Goal: Transaction & Acquisition: Purchase product/service

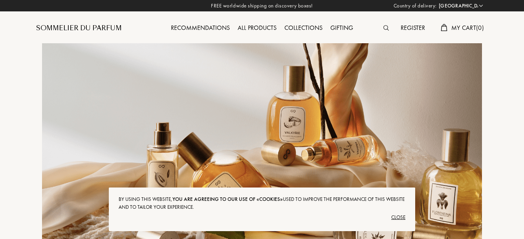
select select "DE"
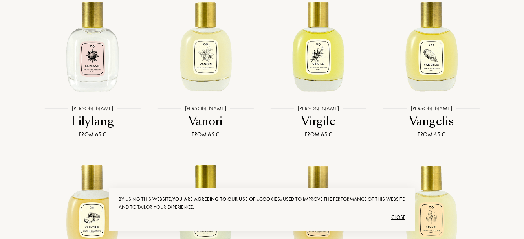
scroll to position [1647, 0]
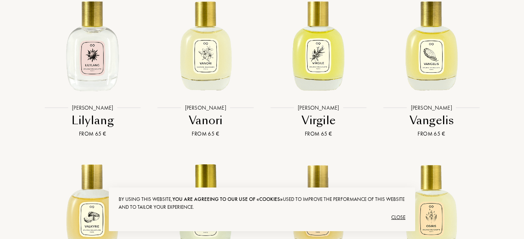
click at [435, 63] on img at bounding box center [432, 44] width 102 height 102
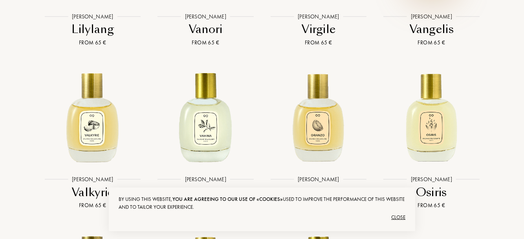
scroll to position [1739, 0]
click at [223, 119] on img at bounding box center [206, 116] width 102 height 102
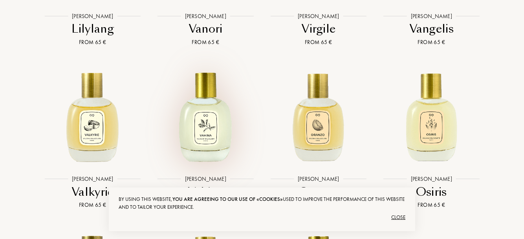
scroll to position [1786, 0]
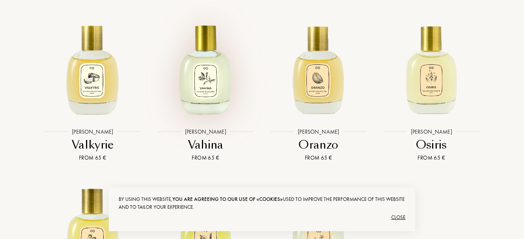
click at [429, 92] on img at bounding box center [432, 69] width 102 height 102
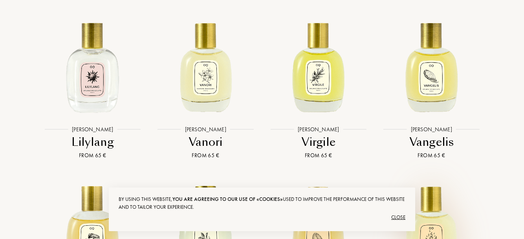
scroll to position [1625, 0]
click at [325, 81] on img at bounding box center [319, 66] width 102 height 102
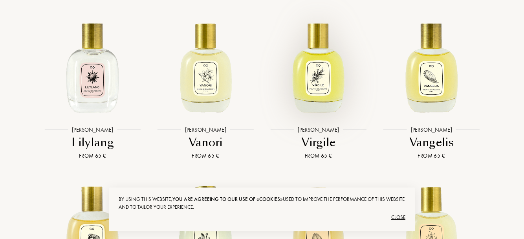
click at [213, 72] on img at bounding box center [206, 66] width 102 height 102
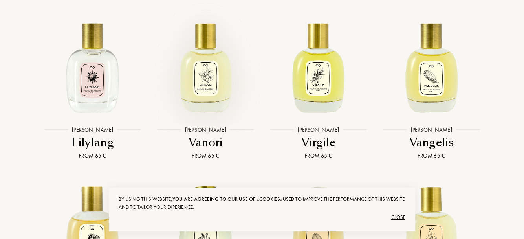
click at [96, 83] on img at bounding box center [93, 66] width 102 height 102
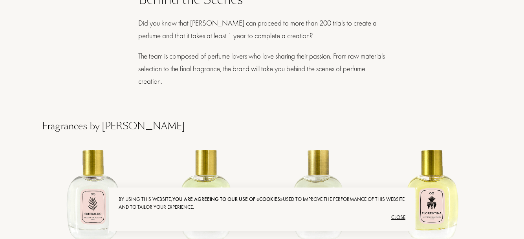
click at [440, 196] on img at bounding box center [432, 193] width 102 height 102
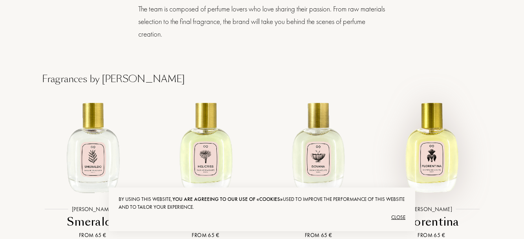
click at [320, 152] on img at bounding box center [319, 146] width 102 height 102
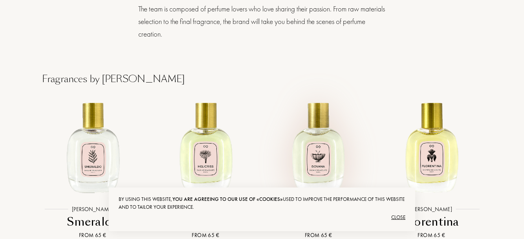
click at [211, 154] on img at bounding box center [206, 146] width 102 height 102
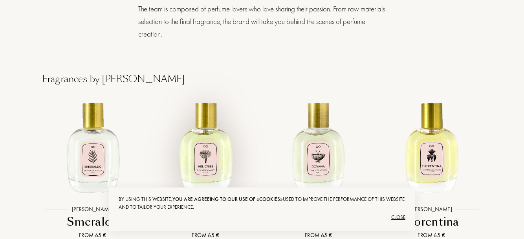
click at [107, 152] on img at bounding box center [93, 146] width 102 height 102
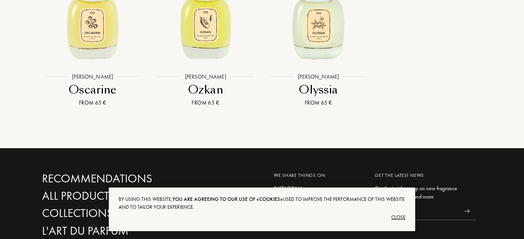
scroll to position [2104, 0]
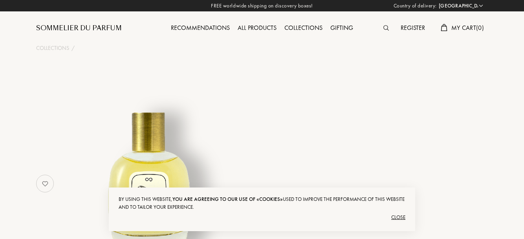
select select "DE"
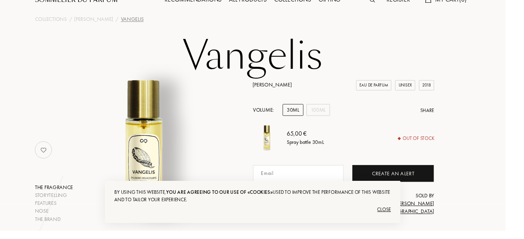
scroll to position [28, 0]
click at [331, 110] on div "100mL" at bounding box center [330, 114] width 24 height 12
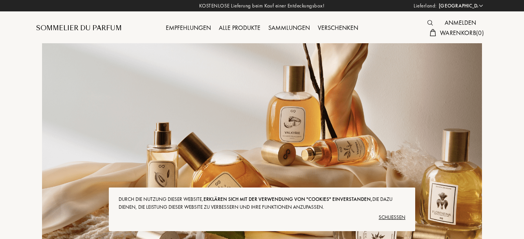
select select "DE"
click at [400, 213] on div "Schließen" at bounding box center [262, 217] width 287 height 13
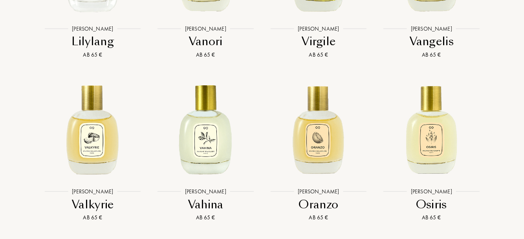
scroll to position [1802, 0]
click at [425, 170] on img at bounding box center [432, 128] width 102 height 102
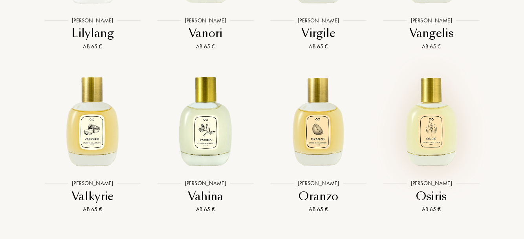
scroll to position [1849, 0]
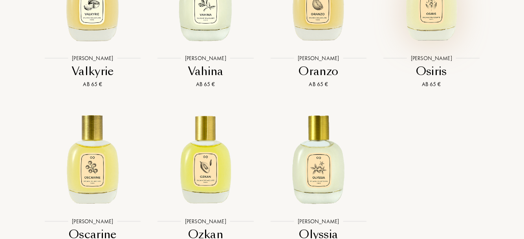
click at [322, 189] on img at bounding box center [319, 158] width 102 height 102
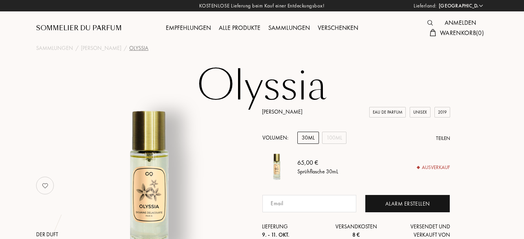
select select "DE"
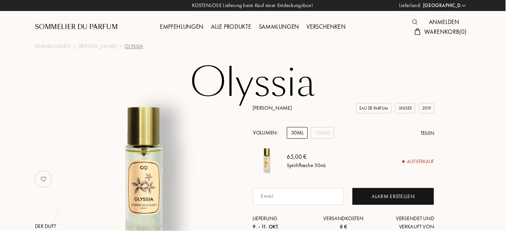
click at [189, 30] on div "Empfehlungen" at bounding box center [188, 28] width 53 height 10
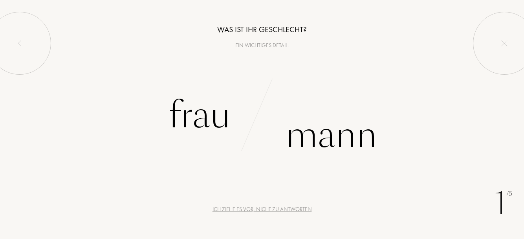
click at [210, 120] on div "Frau" at bounding box center [200, 115] width 62 height 53
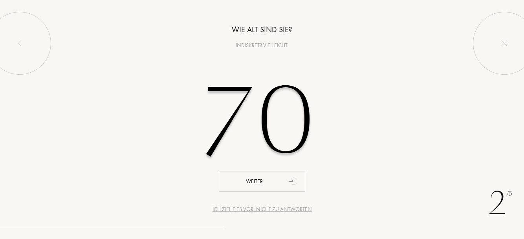
type input "70"
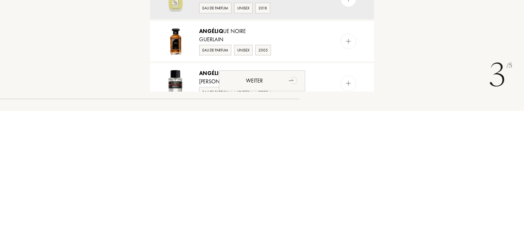
type input "Vangelis"
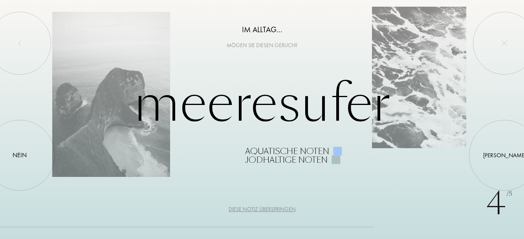
click at [25, 160] on div "Nein" at bounding box center [20, 155] width 14 height 9
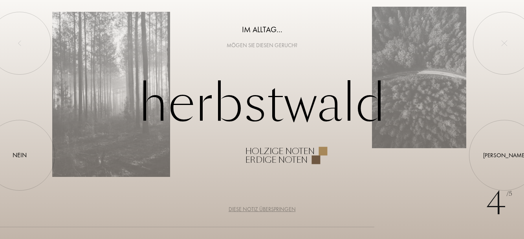
click at [504, 160] on div "Ja" at bounding box center [505, 155] width 43 height 9
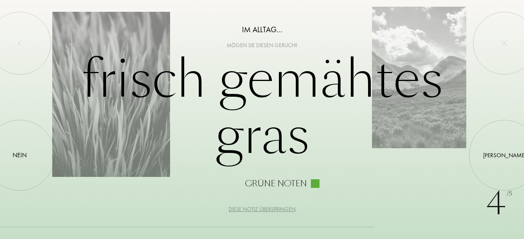
click at [505, 155] on div at bounding box center [505, 155] width 0 height 0
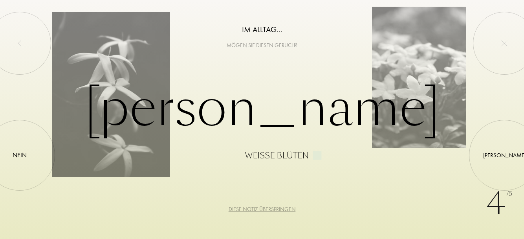
click at [502, 160] on div "Ja" at bounding box center [505, 155] width 43 height 9
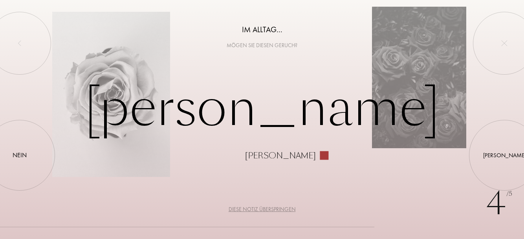
click at [18, 191] on div "Nein" at bounding box center [19, 155] width 71 height 71
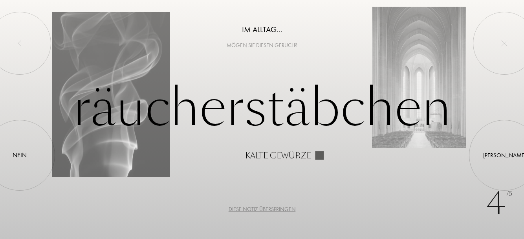
click at [504, 160] on div "Ja" at bounding box center [505, 155] width 43 height 9
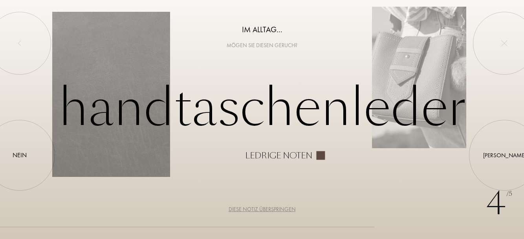
click at [505, 155] on div at bounding box center [505, 155] width 0 height 0
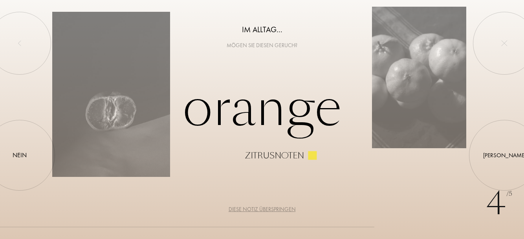
click at [288, 213] on div "Diese Notiz überspringen" at bounding box center [262, 209] width 67 height 8
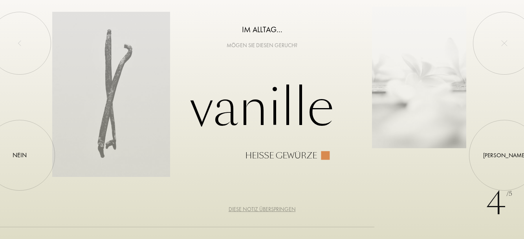
click at [506, 160] on div "Ja" at bounding box center [505, 155] width 43 height 9
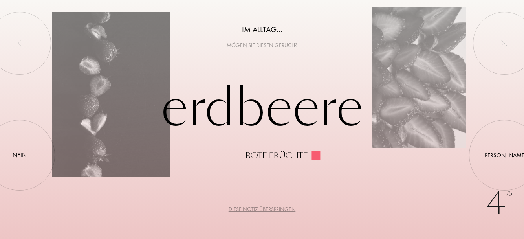
click at [505, 155] on div at bounding box center [505, 155] width 0 height 0
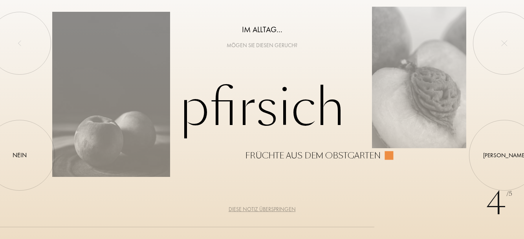
click at [504, 160] on div "Ja" at bounding box center [505, 155] width 43 height 9
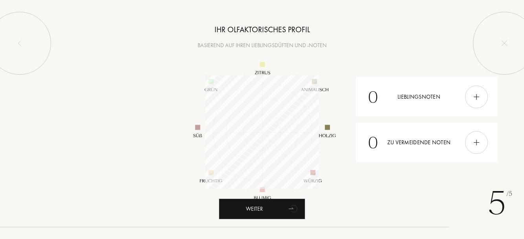
scroll to position [114, 114]
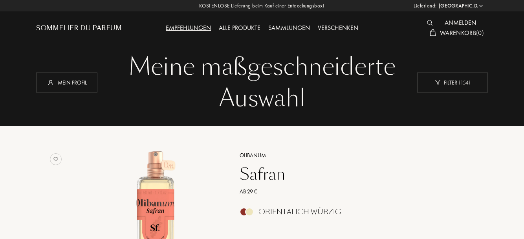
select select "DE"
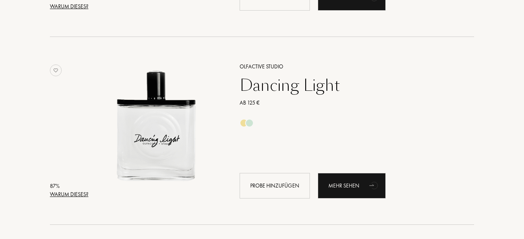
scroll to position [1401, 0]
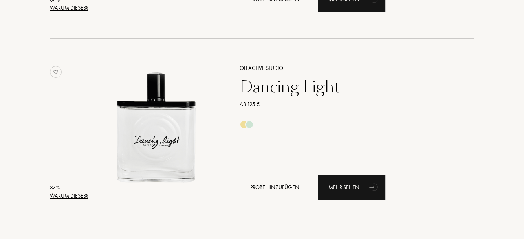
click at [81, 193] on div "Warum dieses?" at bounding box center [69, 196] width 39 height 8
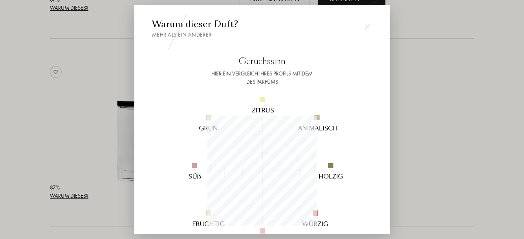
scroll to position [110, 110]
click at [463, 173] on div at bounding box center [262, 143] width 524 height 286
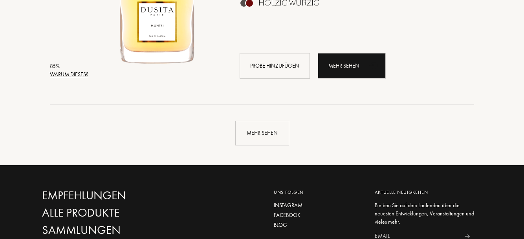
scroll to position [1898, 0]
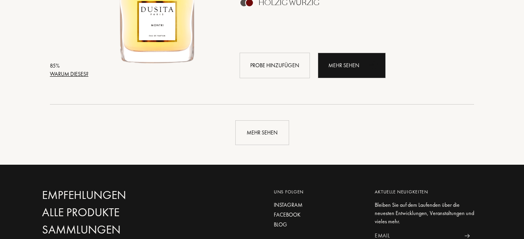
click at [274, 130] on div "Mehr sehen" at bounding box center [262, 132] width 54 height 25
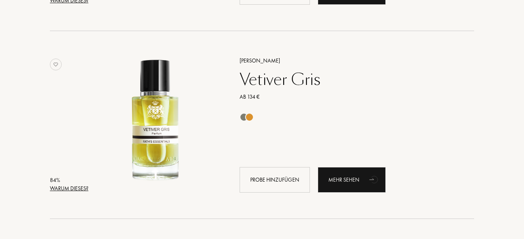
scroll to position [2532, 0]
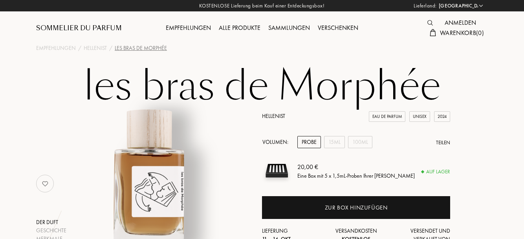
select select "DE"
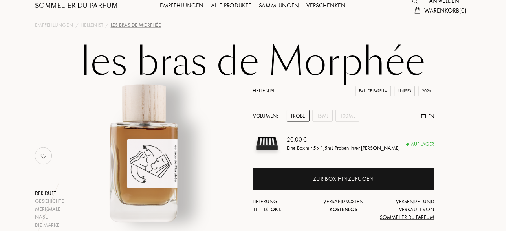
scroll to position [22, 0]
click at [366, 120] on div "100mL" at bounding box center [360, 120] width 24 height 12
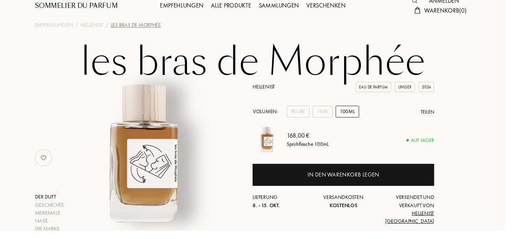
click at [311, 117] on div "Probe" at bounding box center [310, 116] width 24 height 12
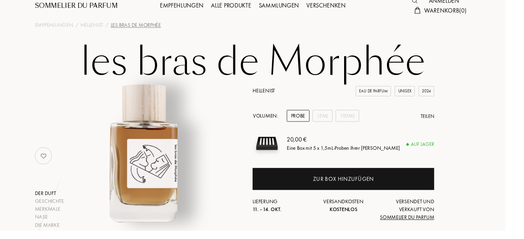
click at [377, 185] on div "Zur Box hinzufügen" at bounding box center [356, 185] width 63 height 9
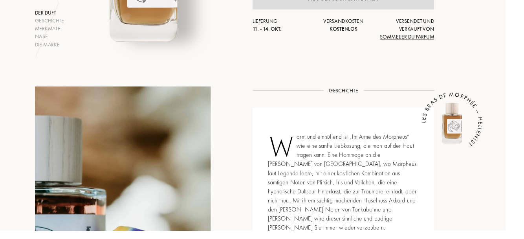
scroll to position [210, 0]
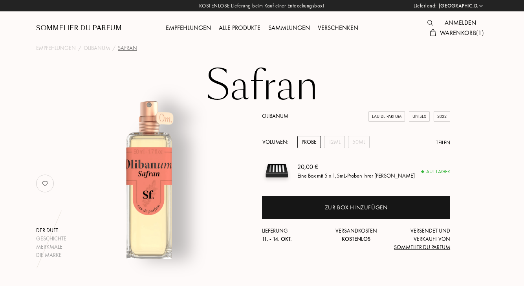
select select "DE"
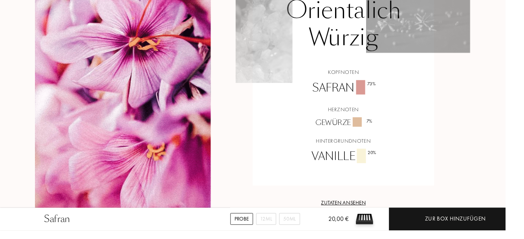
scroll to position [637, 0]
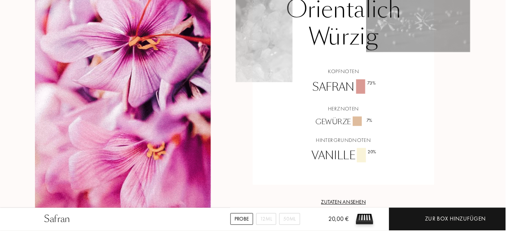
click at [364, 205] on div "Zutaten ansehen" at bounding box center [356, 209] width 188 height 8
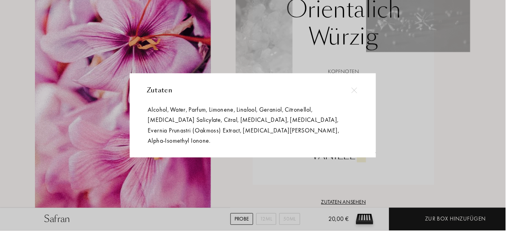
click at [477, 168] on div at bounding box center [272, 148] width 544 height 297
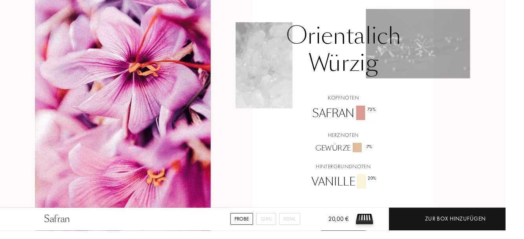
scroll to position [612, 0]
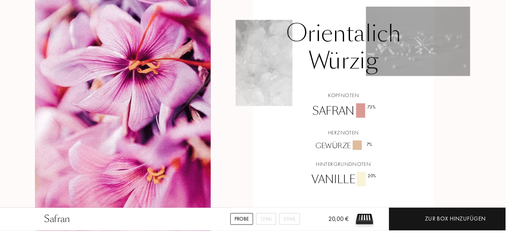
click at [480, 239] on div "Zur Box hinzufügen" at bounding box center [473, 227] width 138 height 24
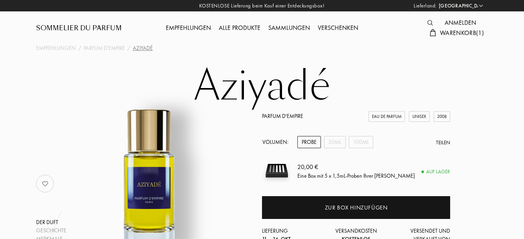
select select "DE"
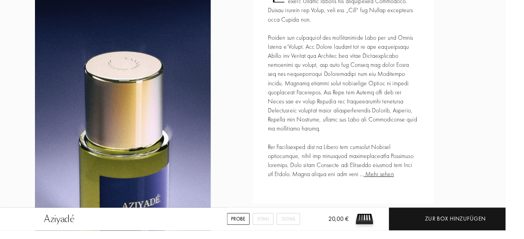
scroll to position [369, 0]
click at [392, 183] on span "Mehr sehen" at bounding box center [392, 180] width 31 height 8
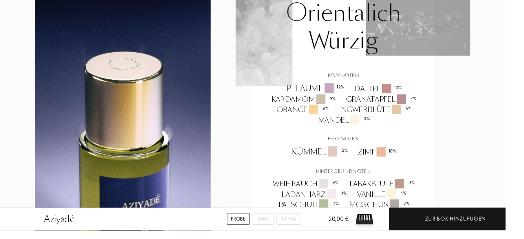
scroll to position [860, 0]
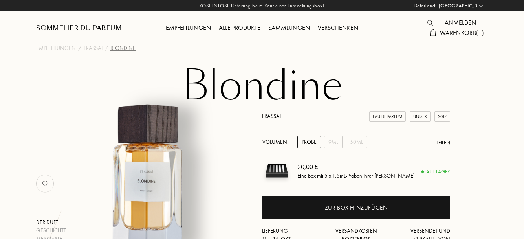
select select "DE"
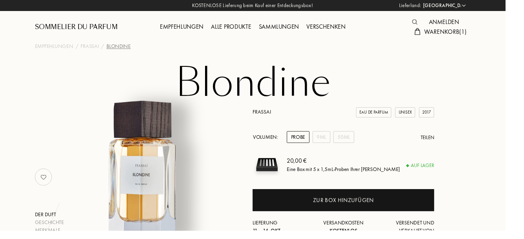
click at [362, 142] on div "50mL" at bounding box center [357, 142] width 22 height 12
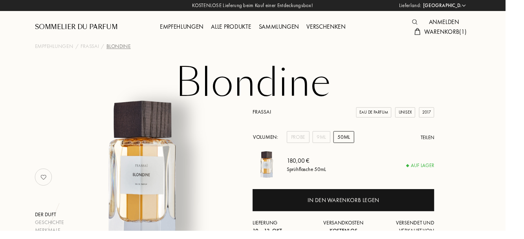
click at [310, 140] on div "Probe" at bounding box center [310, 142] width 24 height 12
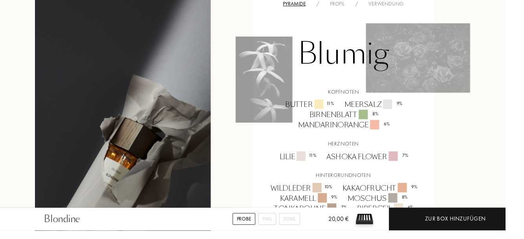
scroll to position [557, 0]
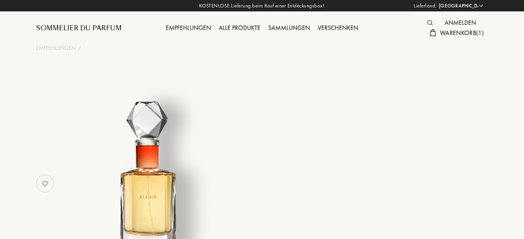
select select "DE"
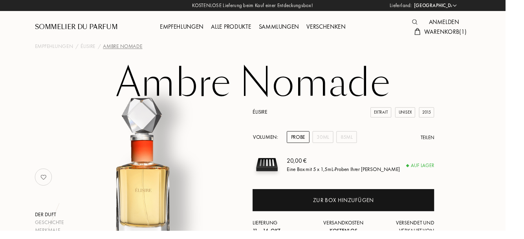
click at [364, 139] on div "85mL" at bounding box center [359, 142] width 21 height 12
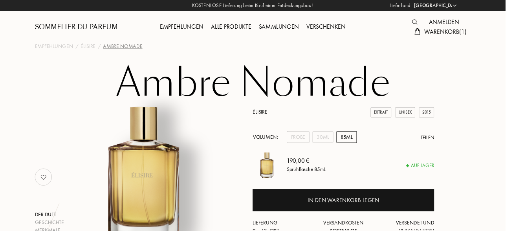
click at [51, 239] on div "Merkmale" at bounding box center [51, 239] width 30 height 8
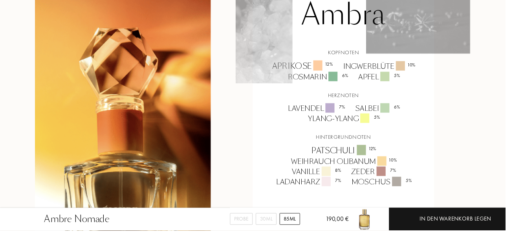
scroll to position [560, 0]
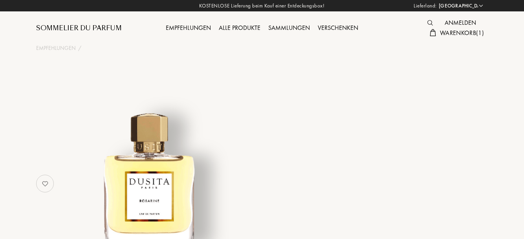
select select "DE"
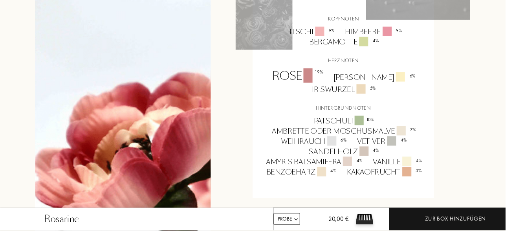
scroll to position [606, 0]
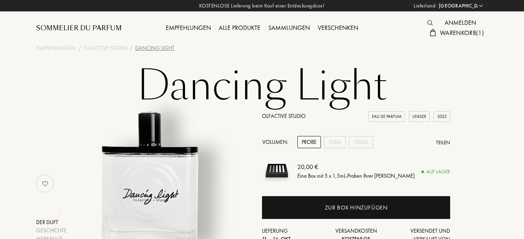
select select "DE"
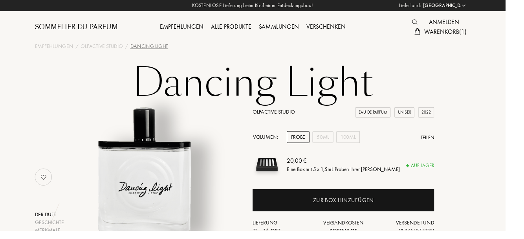
click at [367, 140] on div "100mL" at bounding box center [361, 142] width 24 height 12
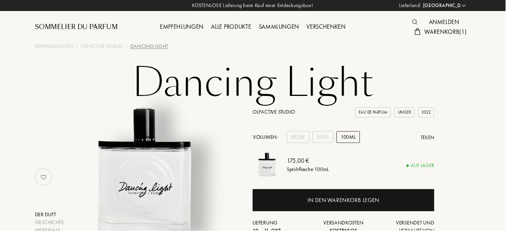
click at [314, 142] on div "Probe" at bounding box center [310, 142] width 24 height 12
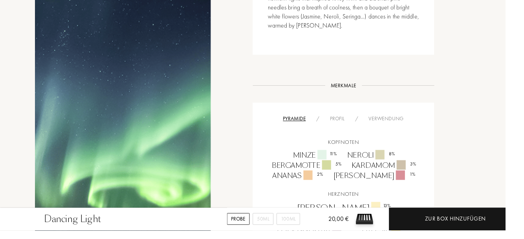
scroll to position [391, 0]
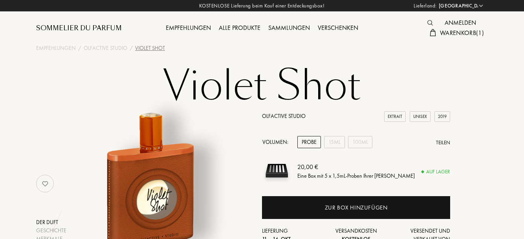
select select "DE"
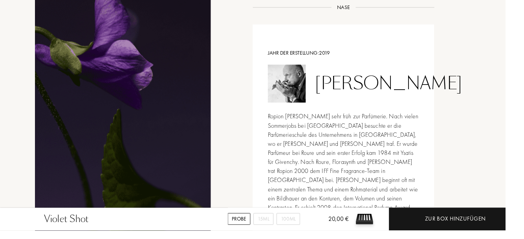
scroll to position [788, 0]
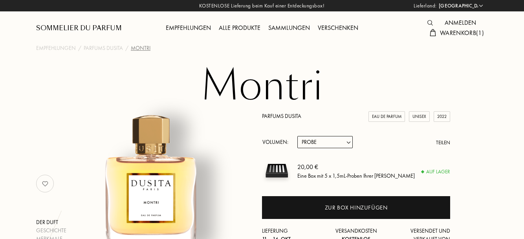
select select "DE"
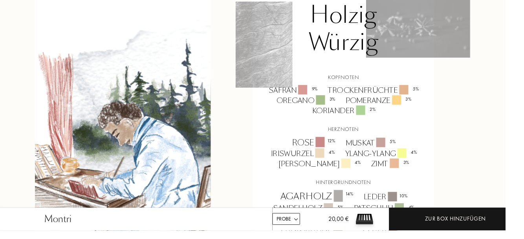
scroll to position [726, 0]
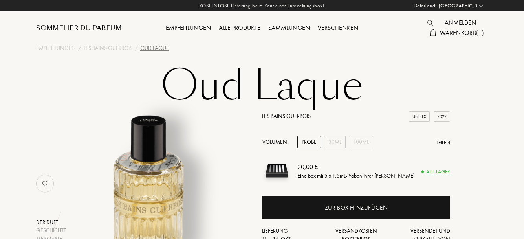
select select "DE"
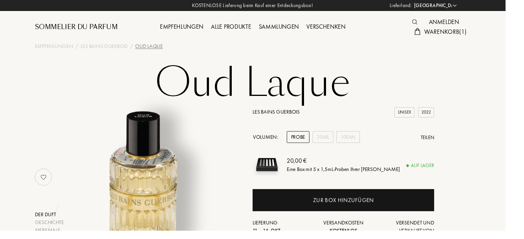
click at [369, 147] on div "100mL" at bounding box center [361, 142] width 24 height 12
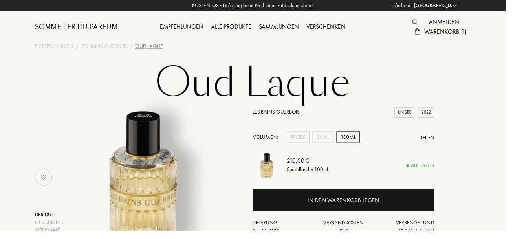
click at [339, 143] on div "30mL" at bounding box center [335, 142] width 22 height 12
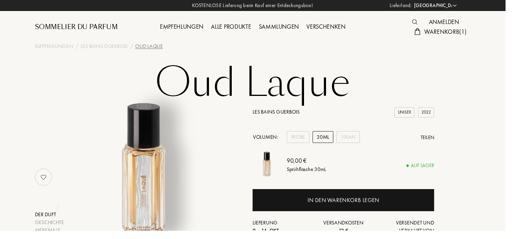
click at [493, 239] on div "Der Duft Geschichte Merkmale Nase Die Marke Les Bains Guerbois Unisex 2022 Volu…" at bounding box center [262, 184] width 464 height 152
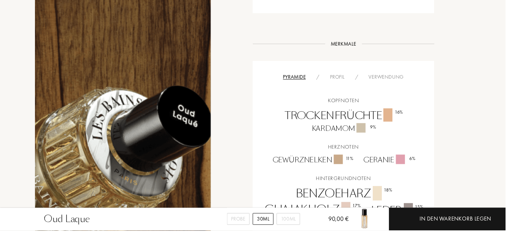
scroll to position [444, 0]
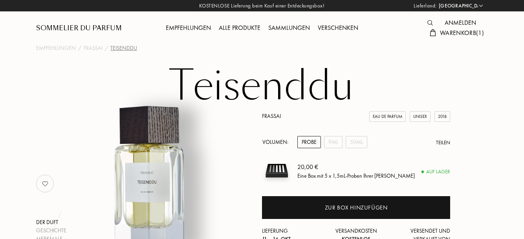
select select "DE"
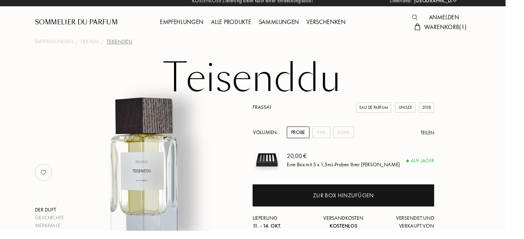
scroll to position [5, 0]
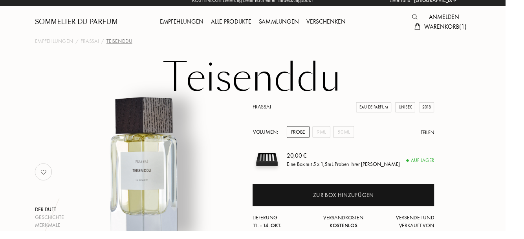
click at [360, 136] on div "50mL" at bounding box center [357, 137] width 22 height 12
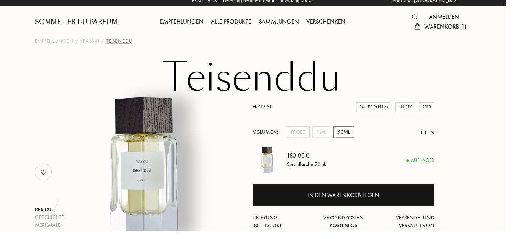
click at [313, 135] on div "Probe" at bounding box center [310, 137] width 24 height 12
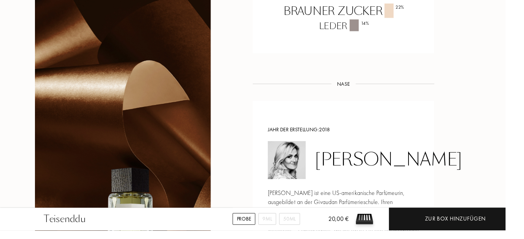
scroll to position [824, 0]
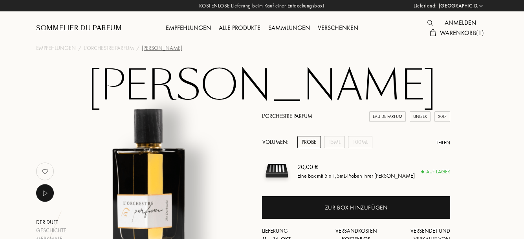
select select "DE"
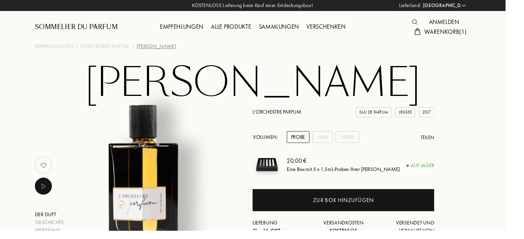
click at [367, 142] on div "100mL" at bounding box center [360, 142] width 24 height 12
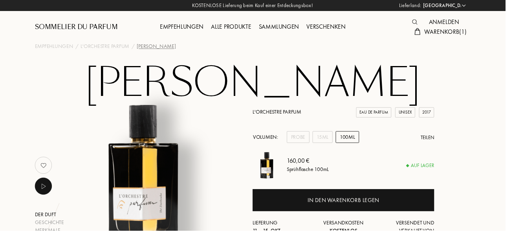
click at [311, 141] on div "Probe" at bounding box center [310, 142] width 24 height 12
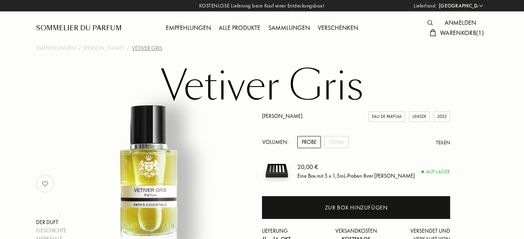
select select "DE"
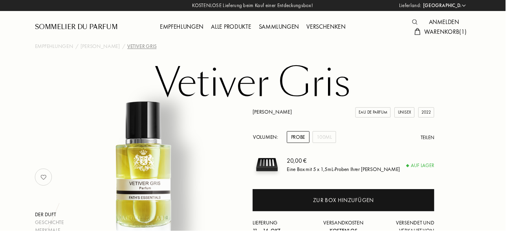
click at [497, 233] on div "Vetiver Gris Der Duft Geschichte Merkmale Nase Die Marke Jacques Fath Eau de Pa…" at bounding box center [262, 161] width 476 height 195
click at [341, 139] on div "100mL" at bounding box center [336, 142] width 24 height 12
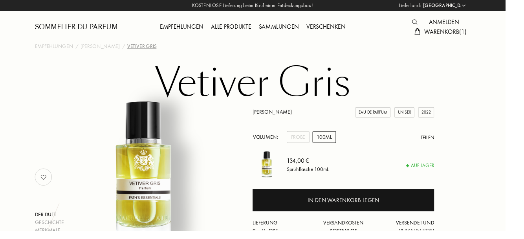
click at [307, 139] on div "Probe" at bounding box center [310, 142] width 24 height 12
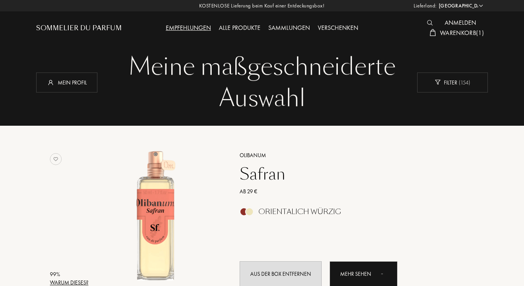
select select "DE"
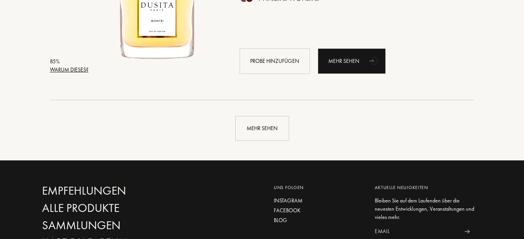
scroll to position [1865, 0]
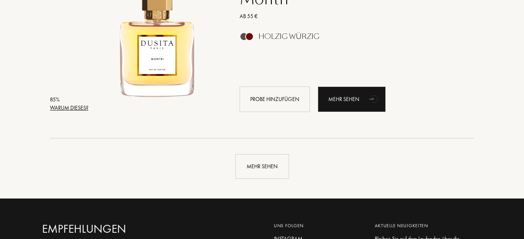
click at [275, 166] on div "Mehr sehen" at bounding box center [262, 166] width 54 height 25
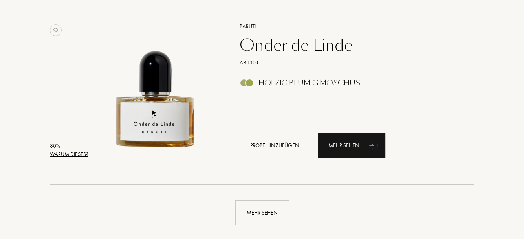
scroll to position [3696, 0]
click at [272, 212] on div "Mehr sehen" at bounding box center [262, 212] width 54 height 25
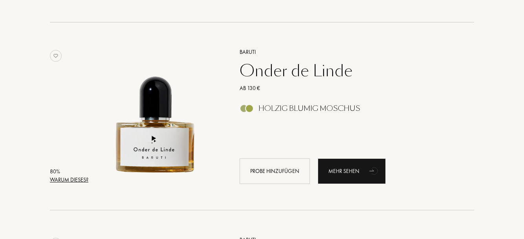
scroll to position [3657, 0]
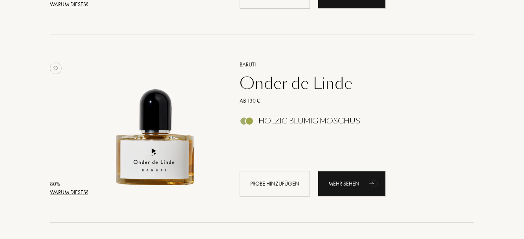
click at [289, 180] on div "Probe hinzufügen" at bounding box center [275, 184] width 70 height 26
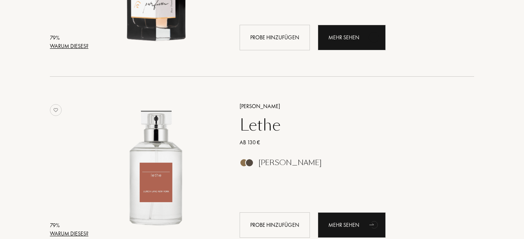
scroll to position [4179, 0]
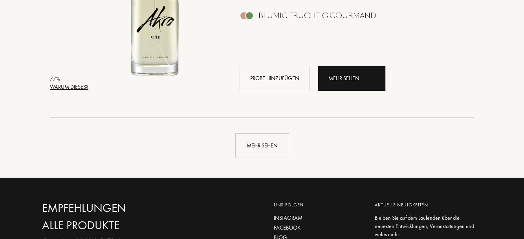
scroll to position [5640, 0]
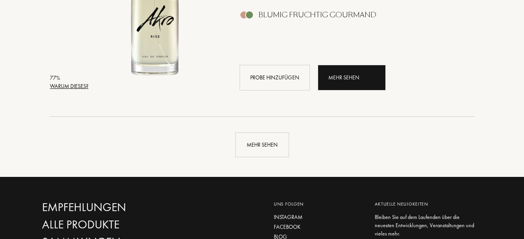
click at [274, 144] on div "Mehr sehen" at bounding box center [262, 144] width 54 height 25
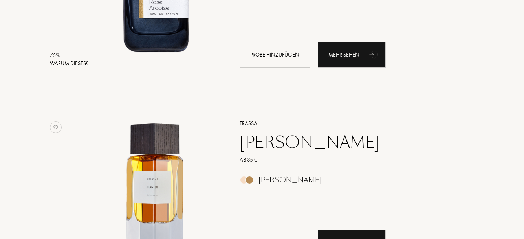
scroll to position [6226, 0]
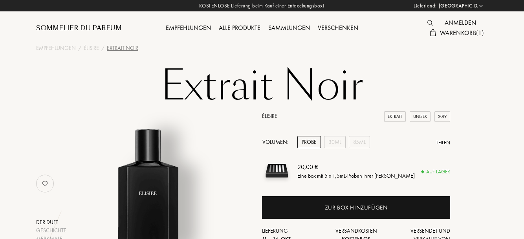
select select "DE"
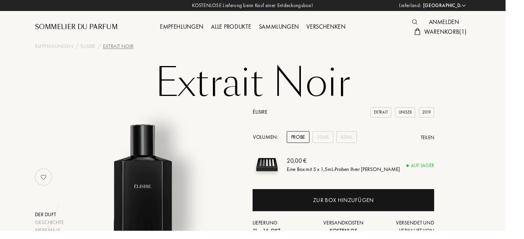
click at [363, 142] on div "85mL" at bounding box center [359, 142] width 21 height 12
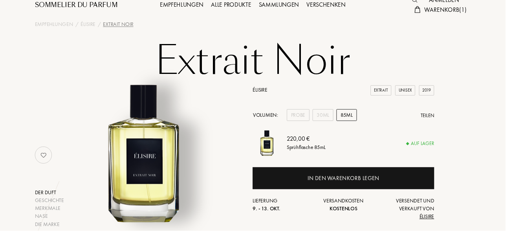
scroll to position [21, 0]
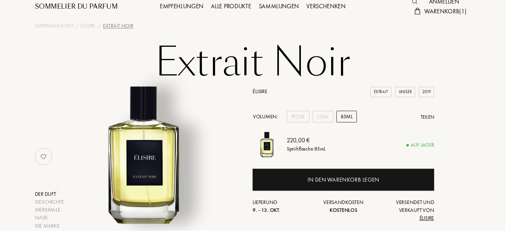
click at [337, 121] on div "30mL" at bounding box center [335, 121] width 22 height 12
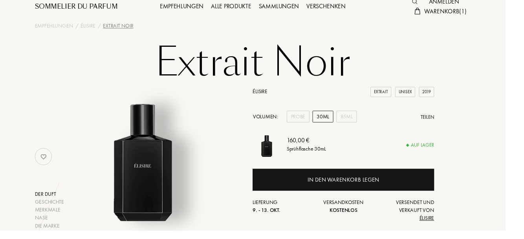
click at [308, 122] on div "Probe" at bounding box center [310, 121] width 24 height 12
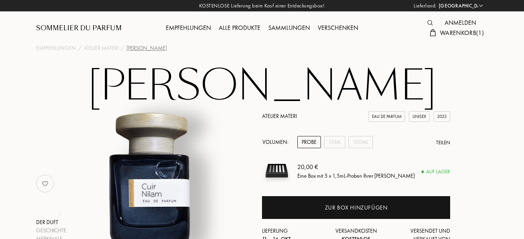
select select "DE"
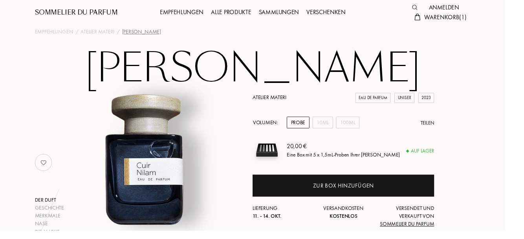
scroll to position [22, 0]
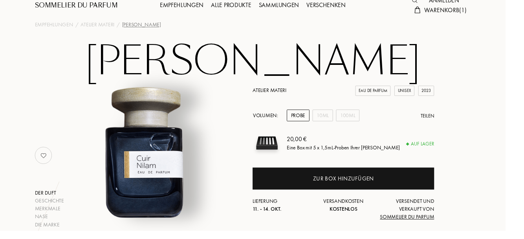
click at [360, 118] on div "100mL" at bounding box center [361, 120] width 24 height 12
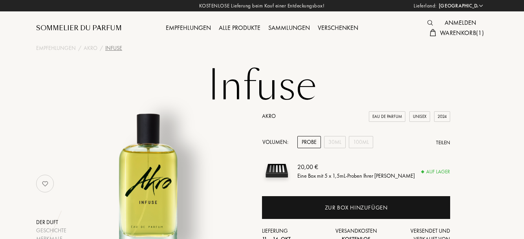
select select "DE"
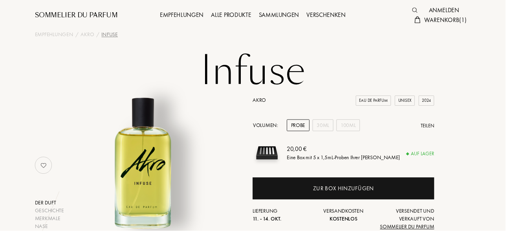
scroll to position [7, 0]
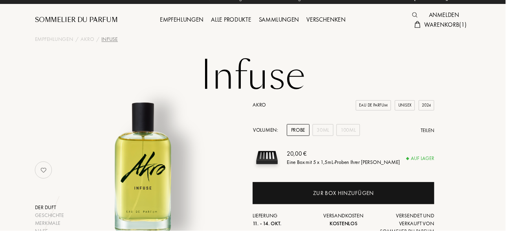
click at [366, 132] on div "100mL" at bounding box center [361, 135] width 24 height 12
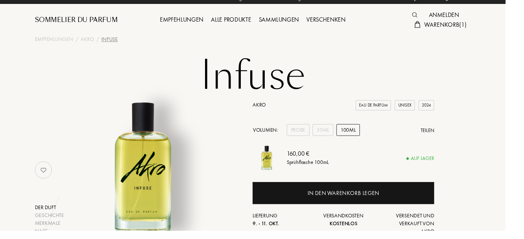
click at [307, 135] on div "Probe" at bounding box center [310, 135] width 24 height 12
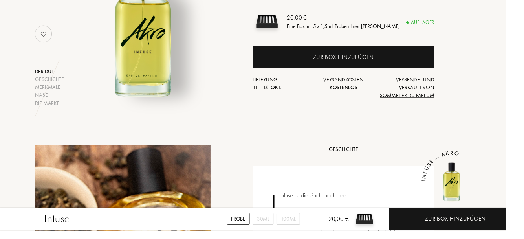
scroll to position [0, 0]
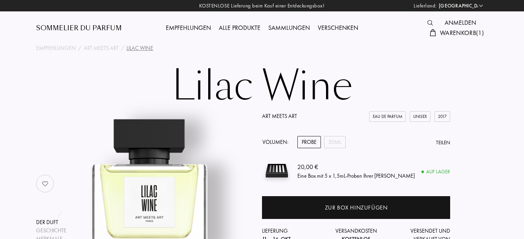
select select "DE"
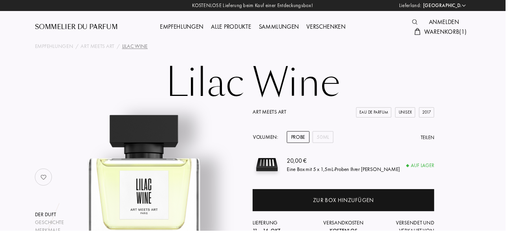
click at [339, 142] on div "50mL" at bounding box center [335, 142] width 22 height 12
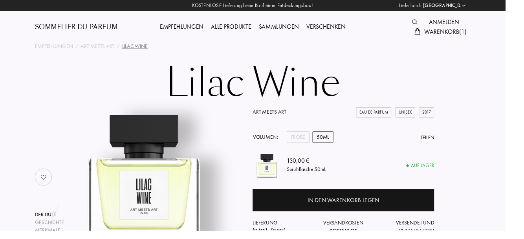
click at [310, 144] on div "Probe" at bounding box center [310, 142] width 24 height 12
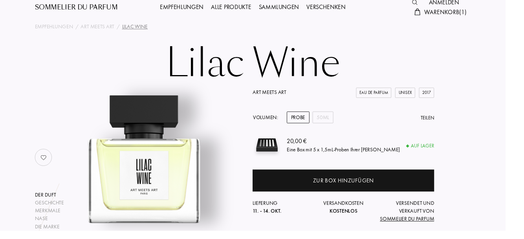
scroll to position [20, 0]
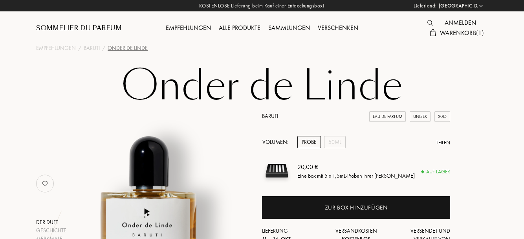
select select "DE"
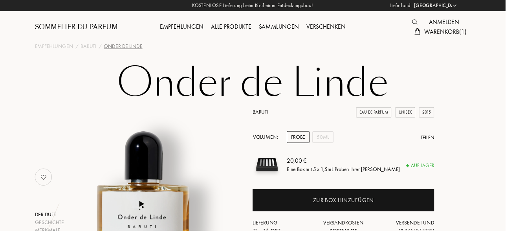
click at [337, 143] on div "50mL" at bounding box center [335, 142] width 22 height 12
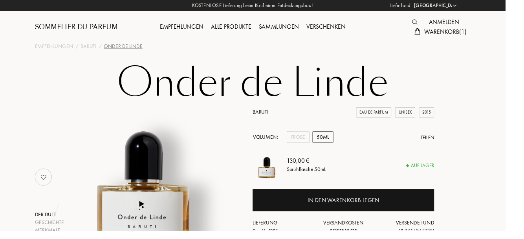
click at [311, 145] on div "Probe" at bounding box center [310, 142] width 24 height 12
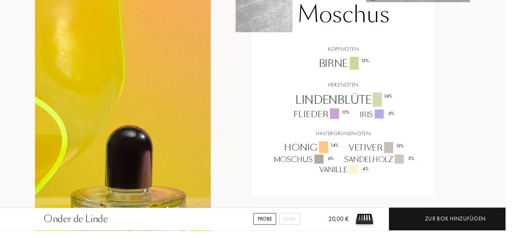
scroll to position [633, 0]
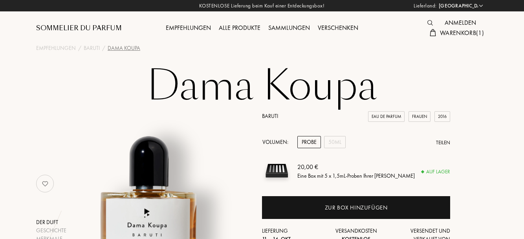
select select "DE"
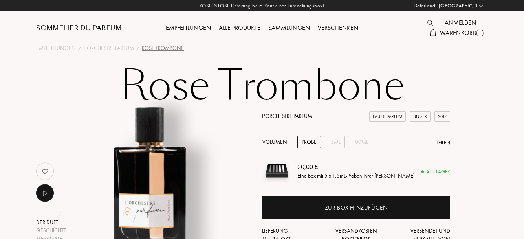
select select "DE"
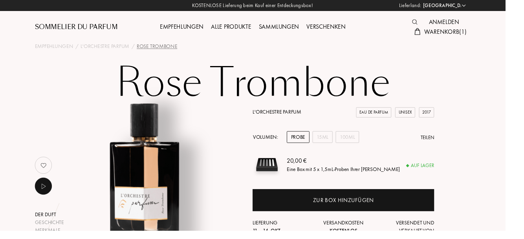
click at [366, 140] on div "100mL" at bounding box center [360, 142] width 24 height 12
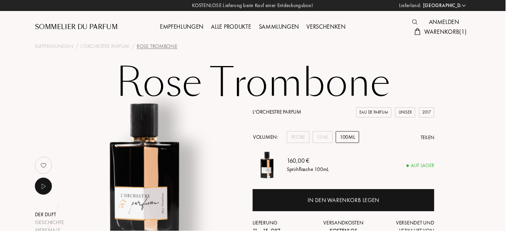
click at [309, 142] on div "Probe" at bounding box center [310, 142] width 24 height 12
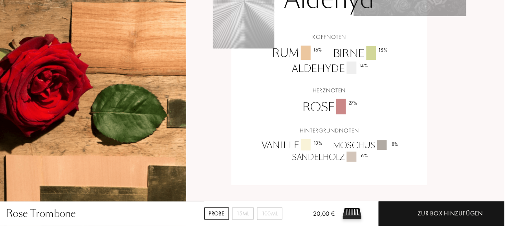
scroll to position [545, 0]
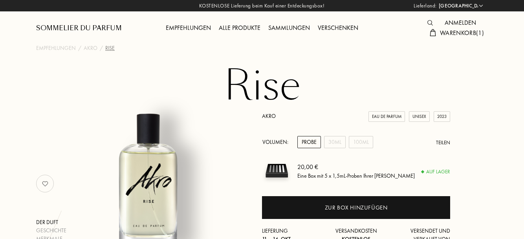
select select "DE"
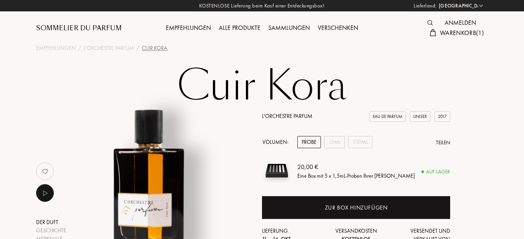
select select "DE"
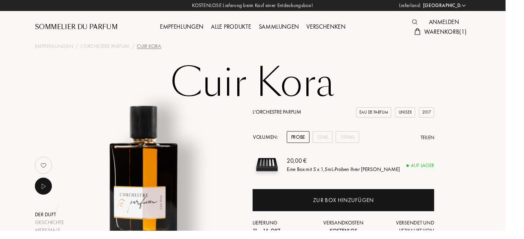
click at [366, 142] on div "100mL" at bounding box center [360, 142] width 24 height 12
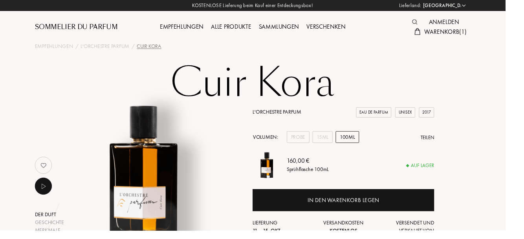
click at [308, 142] on div "Probe" at bounding box center [310, 142] width 24 height 12
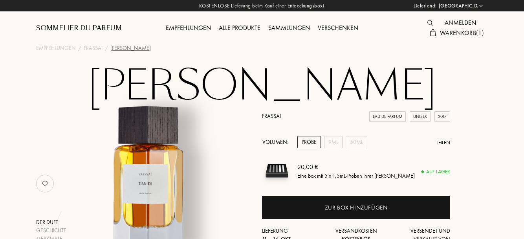
select select "DE"
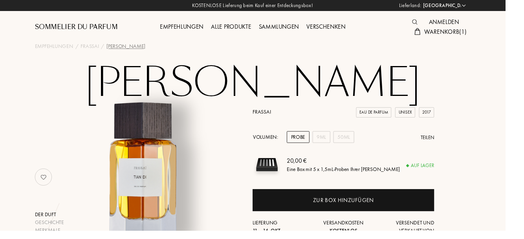
click at [357, 139] on div "50mL" at bounding box center [357, 142] width 22 height 12
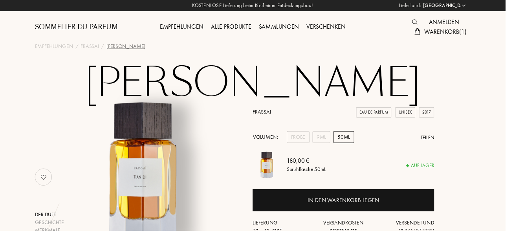
click at [310, 140] on div "Probe" at bounding box center [310, 142] width 24 height 12
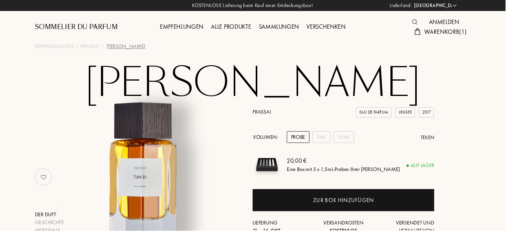
click at [366, 208] on div "Zur Box hinzufügen" at bounding box center [356, 207] width 63 height 9
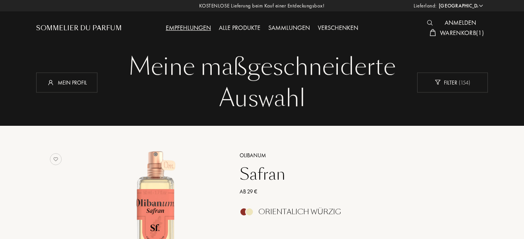
select select "DE"
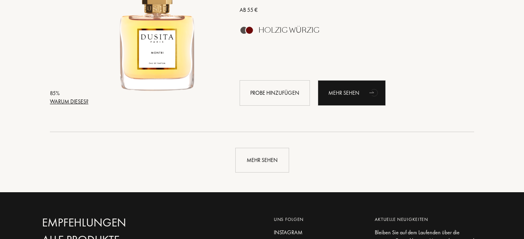
scroll to position [1871, 0]
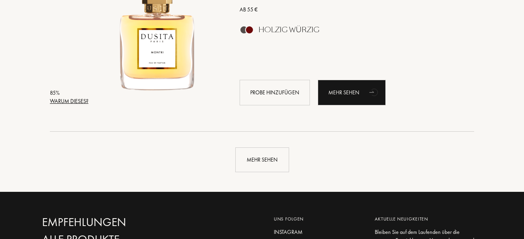
click at [268, 157] on div "Mehr sehen" at bounding box center [262, 159] width 54 height 25
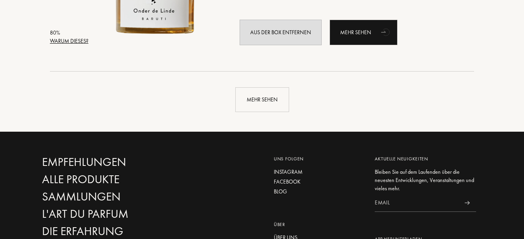
scroll to position [3810, 0]
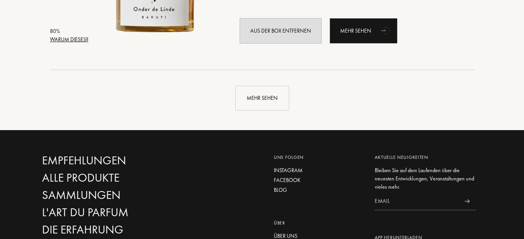
click at [276, 96] on div "Mehr sehen" at bounding box center [262, 98] width 54 height 25
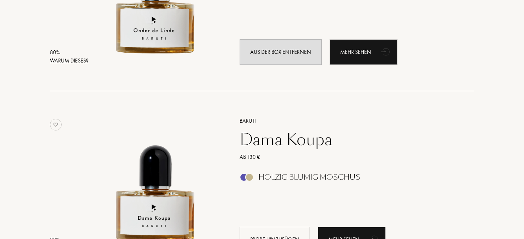
scroll to position [3790, 0]
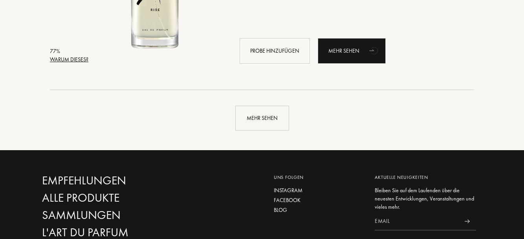
scroll to position [5666, 0]
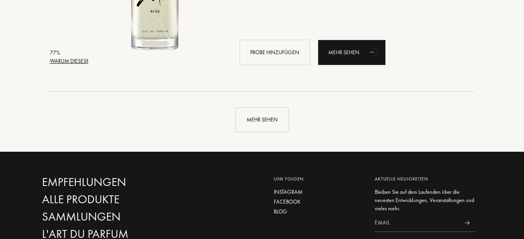
click at [262, 115] on div "Mehr sehen" at bounding box center [262, 119] width 54 height 25
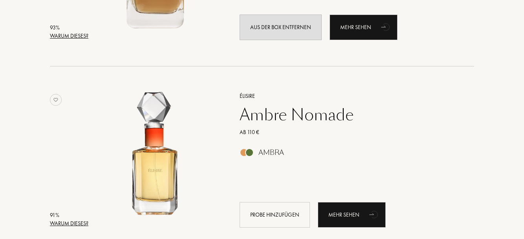
scroll to position [823, 0]
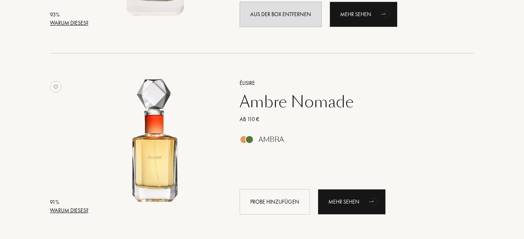
click at [359, 202] on div "Mehr sehen" at bounding box center [352, 202] width 68 height 26
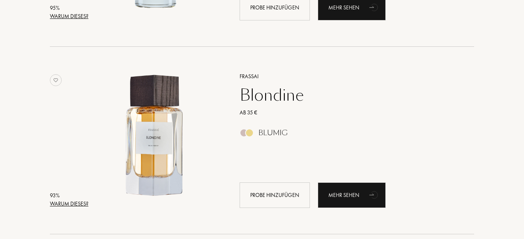
scroll to position [455, 0]
click at [288, 197] on div "Probe hinzufügen" at bounding box center [275, 195] width 70 height 26
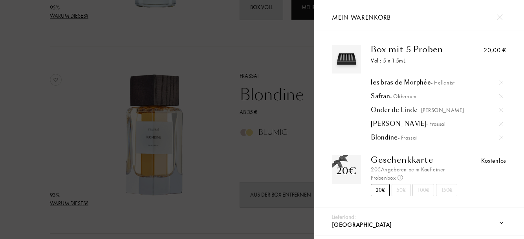
click at [194, 223] on div at bounding box center [157, 143] width 314 height 286
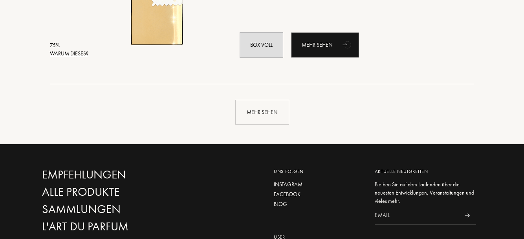
scroll to position [7649, 0]
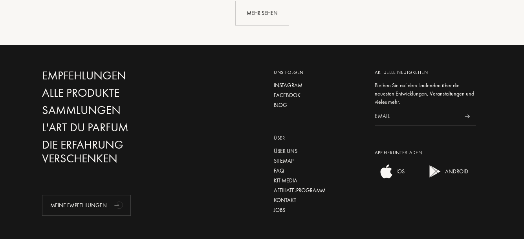
click at [294, 148] on div "Über uns" at bounding box center [319, 151] width 90 height 8
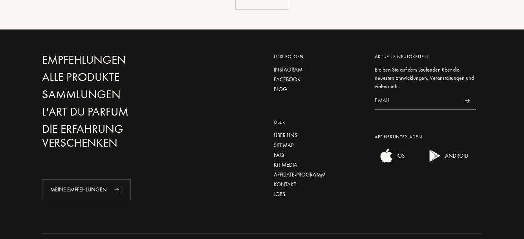
scroll to position [7689, 0]
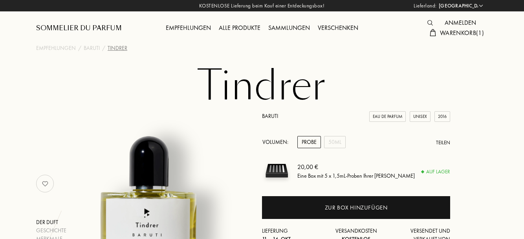
select select "DE"
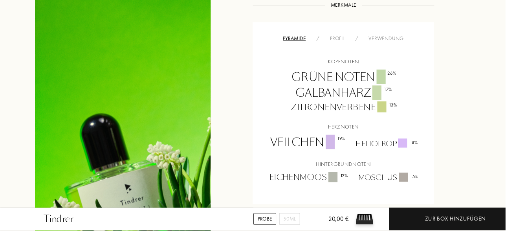
scroll to position [502, 0]
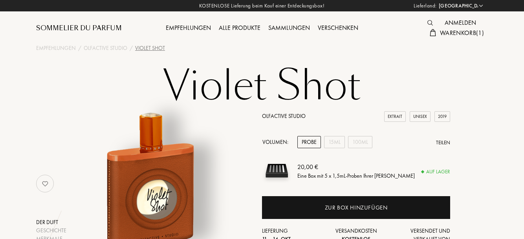
select select "DE"
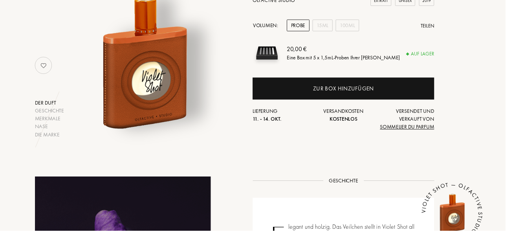
scroll to position [116, 0]
click at [362, 27] on div "100mL" at bounding box center [360, 26] width 24 height 12
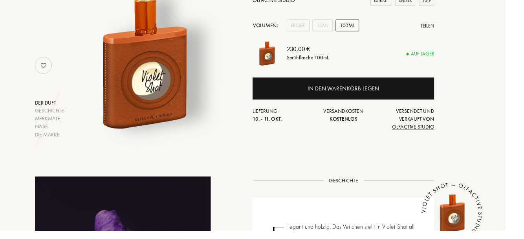
click at [308, 27] on div "Probe" at bounding box center [310, 26] width 24 height 12
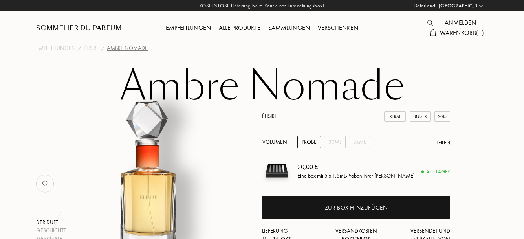
select select "DE"
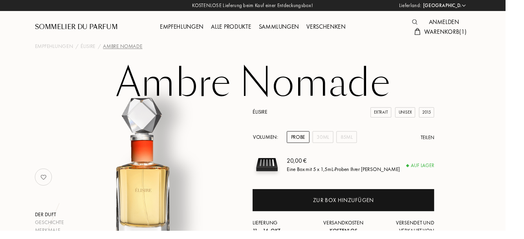
click at [364, 142] on div "85mL" at bounding box center [359, 142] width 21 height 12
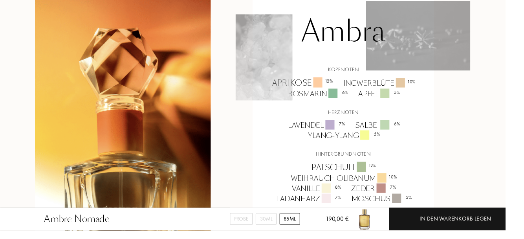
scroll to position [543, 0]
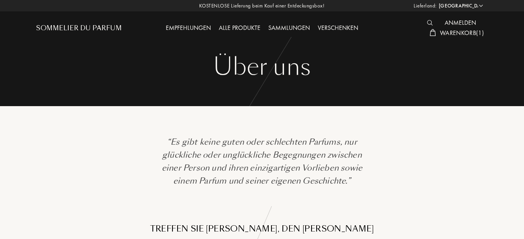
select select "DE"
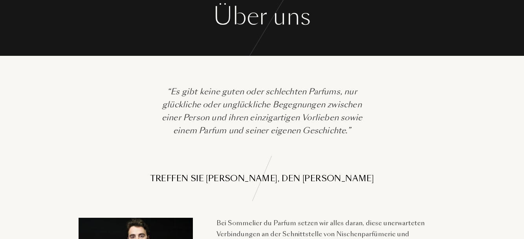
scroll to position [50, 0]
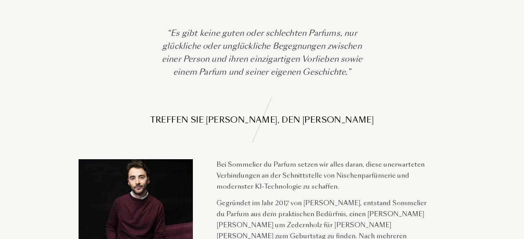
scroll to position [109, 0]
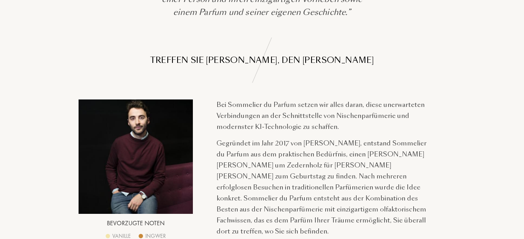
scroll to position [170, 0]
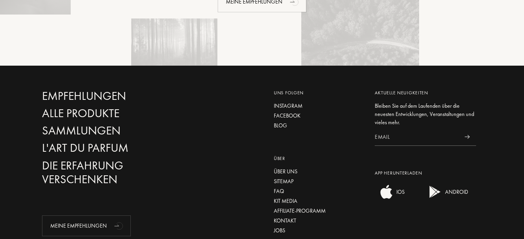
scroll to position [1253, 0]
click at [281, 187] on div "FAQ" at bounding box center [319, 191] width 90 height 8
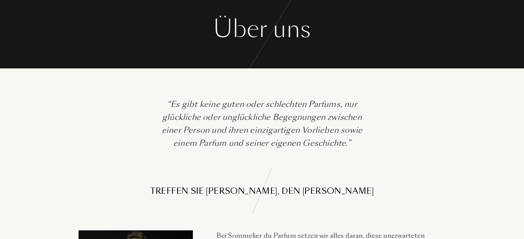
scroll to position [0, 0]
